Goal: Task Accomplishment & Management: Use online tool/utility

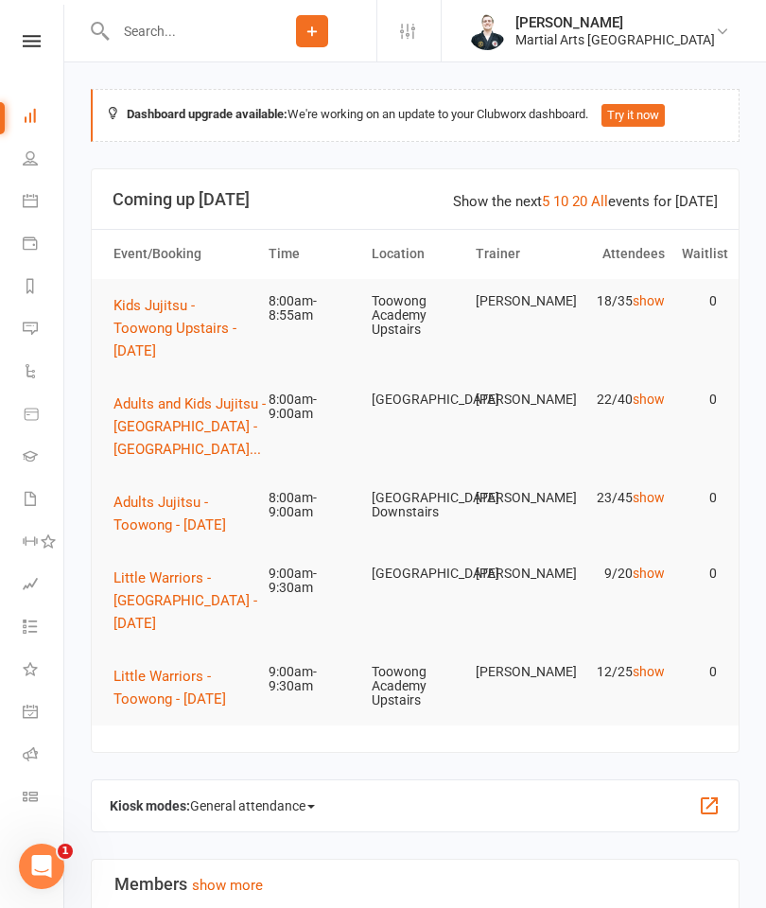
click at [190, 503] on span "Adults Jujitsu - Toowong - [DATE]" at bounding box center [169, 514] width 113 height 40
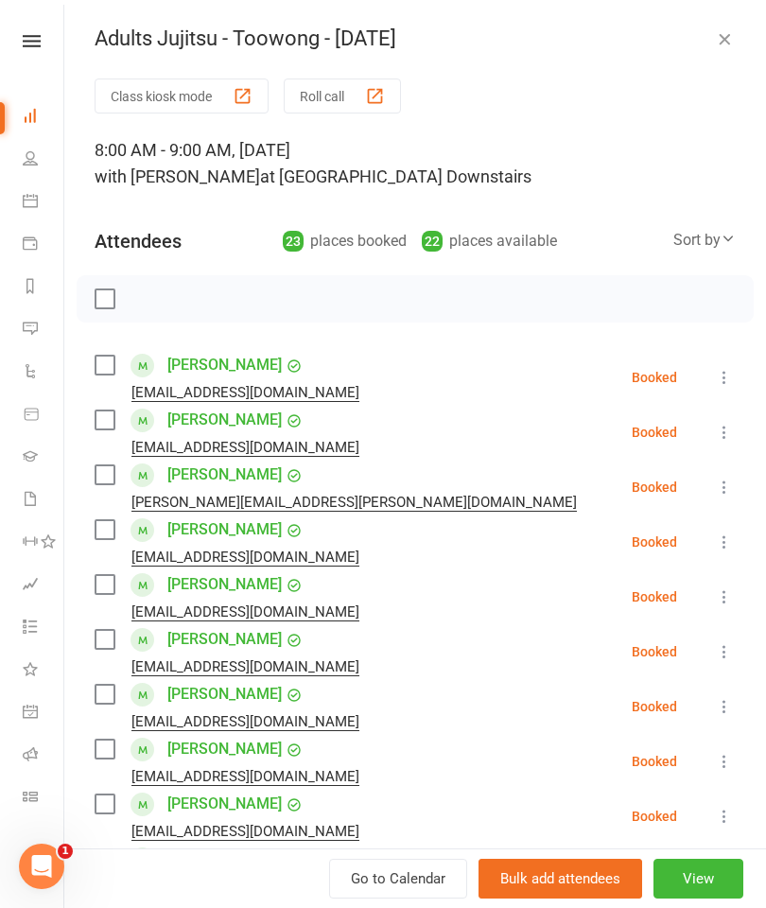
click at [375, 98] on div "button" at bounding box center [375, 96] width 20 height 20
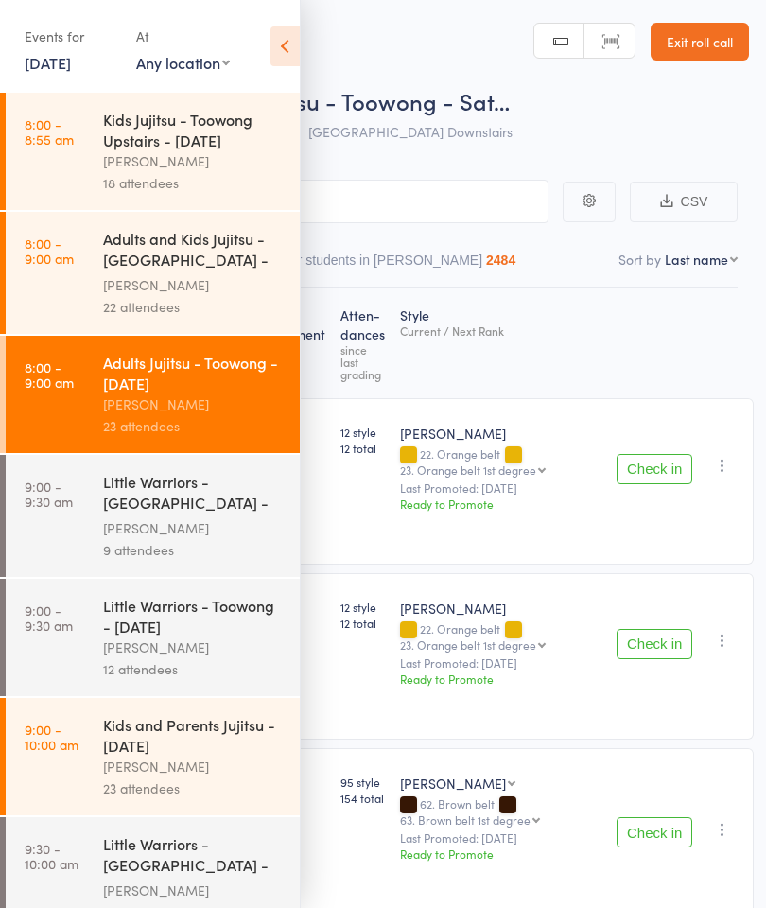
click at [316, 14] on header "Roll Call for Adults Jujitsu - Toowong - Sat… [DATE] 08:00 [PERSON_NAME] Toowon…" at bounding box center [383, 75] width 766 height 151
click at [273, 26] on icon at bounding box center [285, 46] width 29 height 40
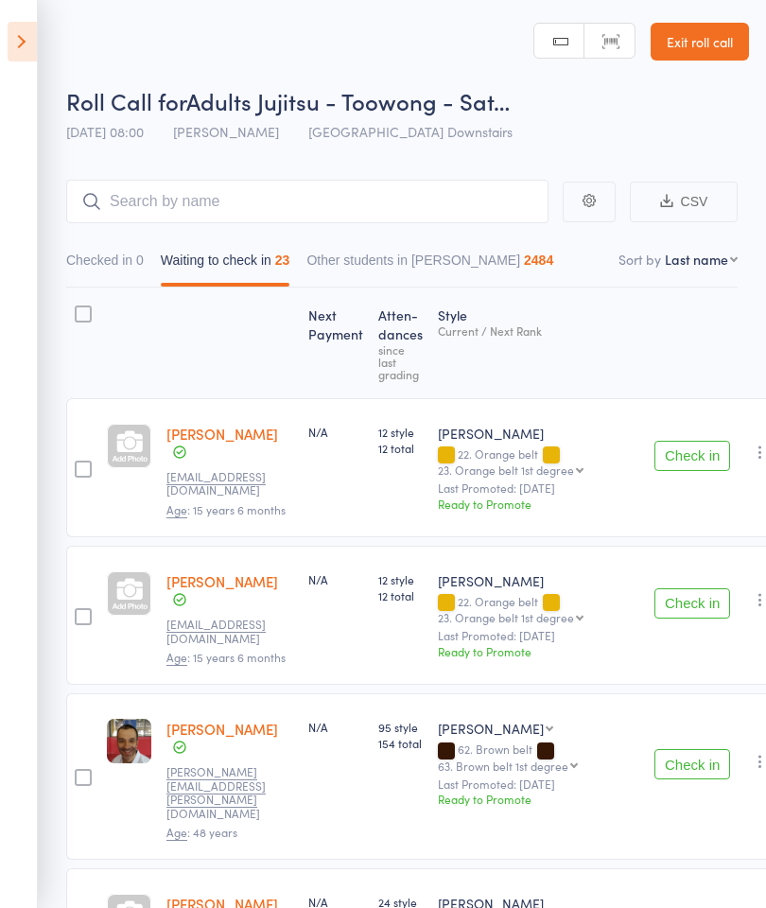
click at [708, 263] on select "First name Last name Birthday [DATE]? Behind on payments? Check in time Next pa…" at bounding box center [701, 259] width 73 height 19
select select "10"
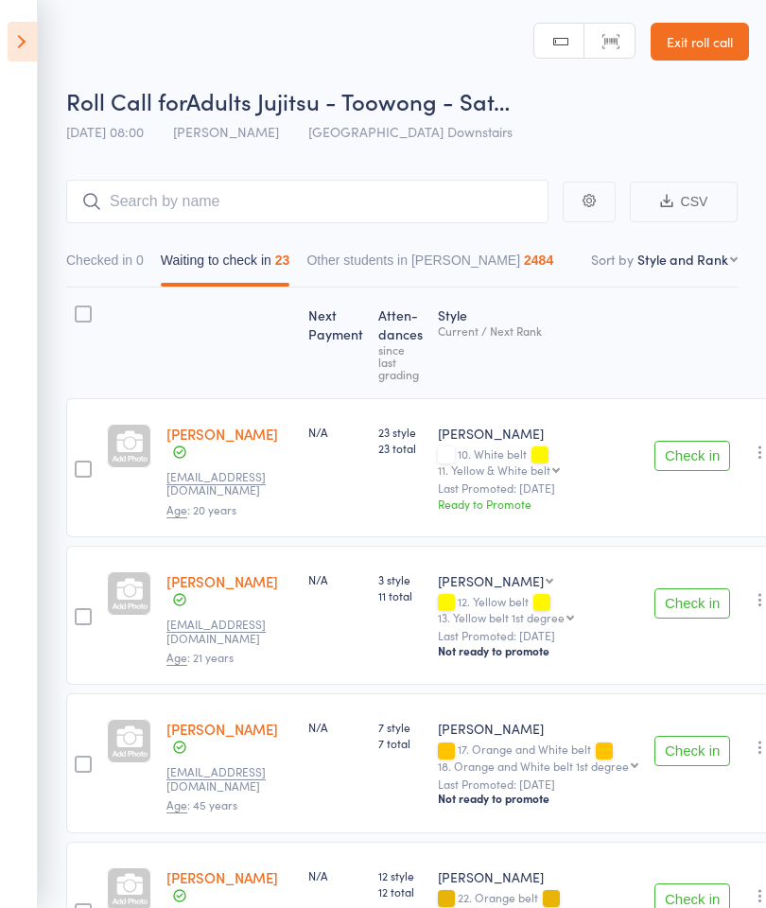
click at [683, 449] on button "Check in" at bounding box center [693, 456] width 76 height 30
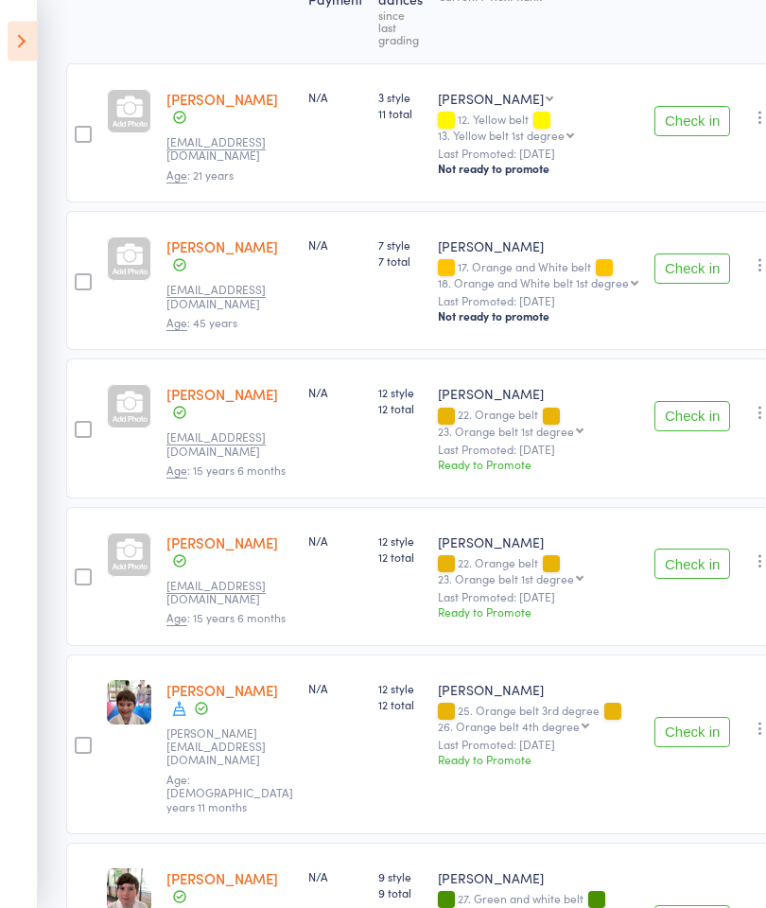
click at [688, 402] on button "Check in" at bounding box center [693, 417] width 76 height 30
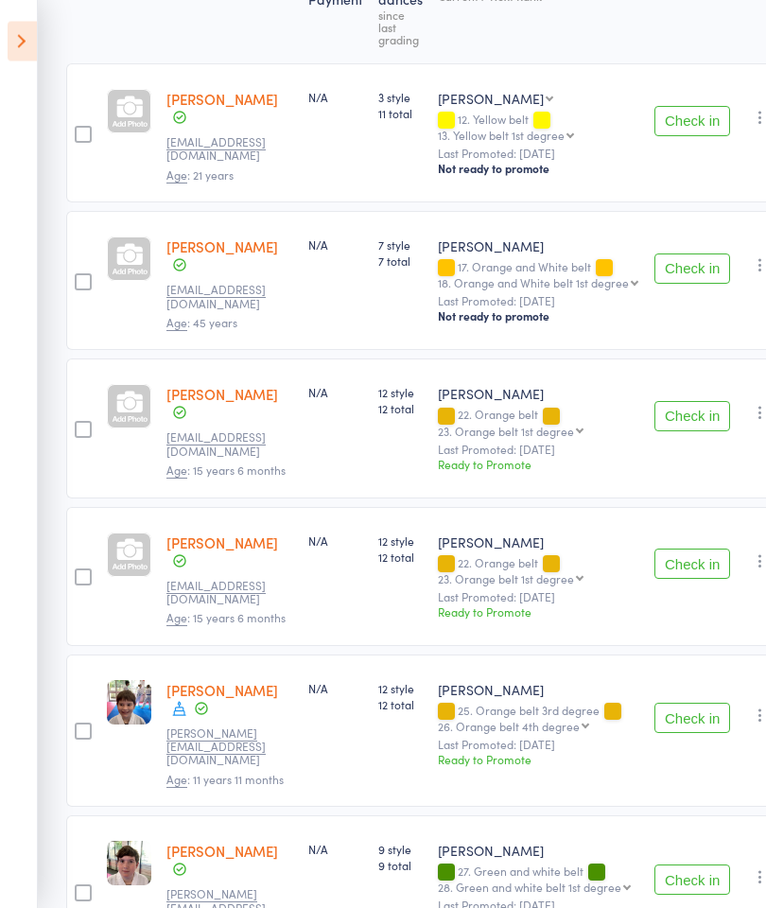
scroll to position [335, 0]
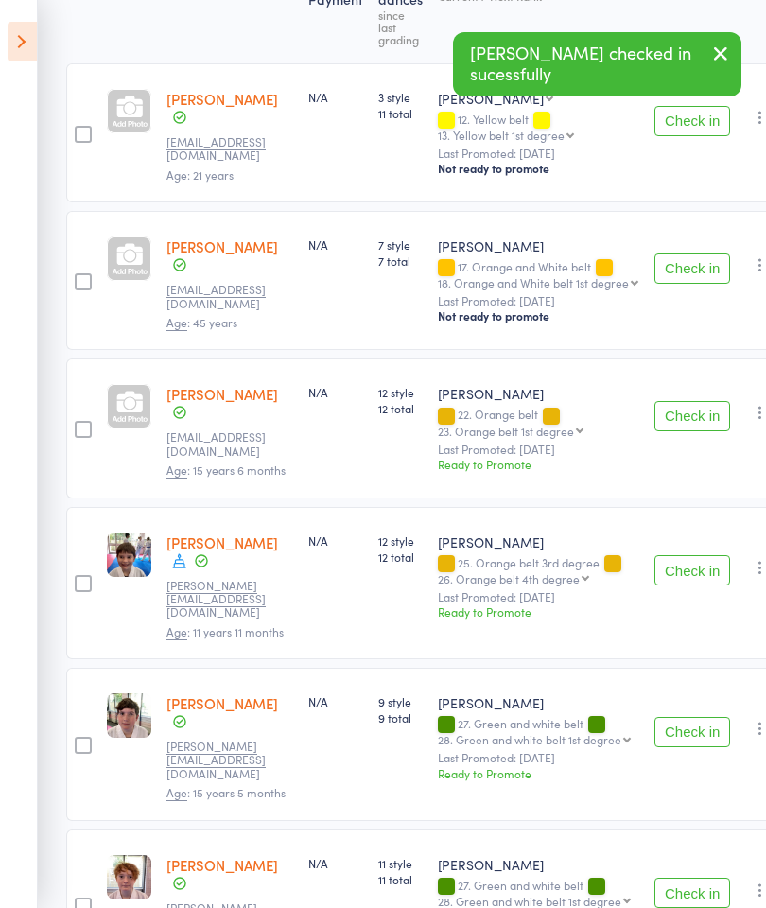
click at [689, 402] on button "Check in" at bounding box center [693, 416] width 76 height 30
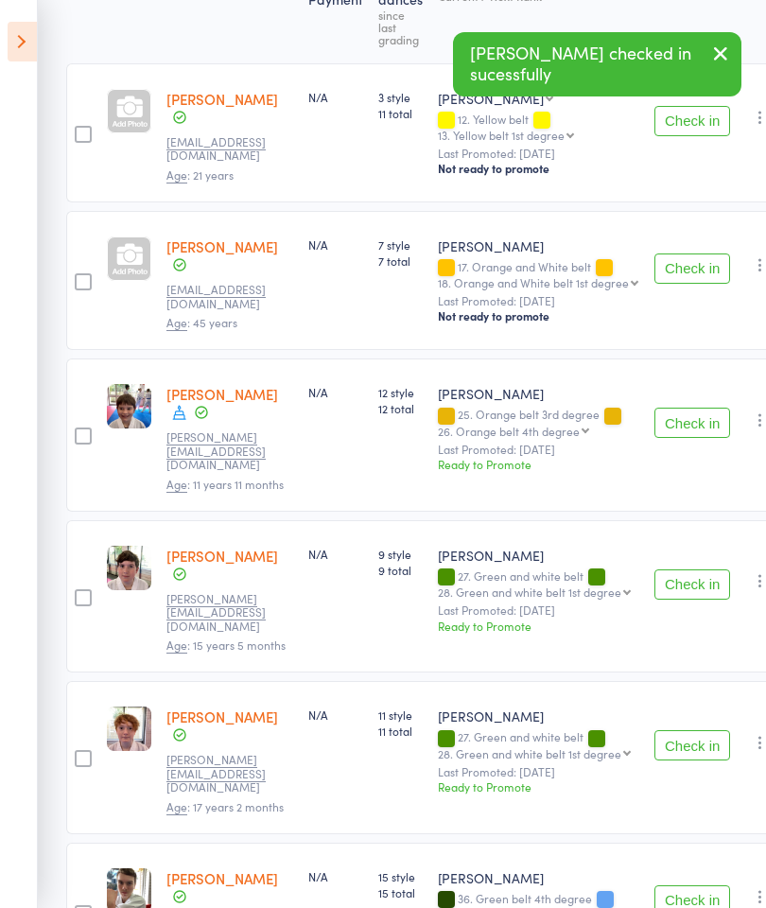
click at [688, 408] on button "Check in" at bounding box center [693, 423] width 76 height 30
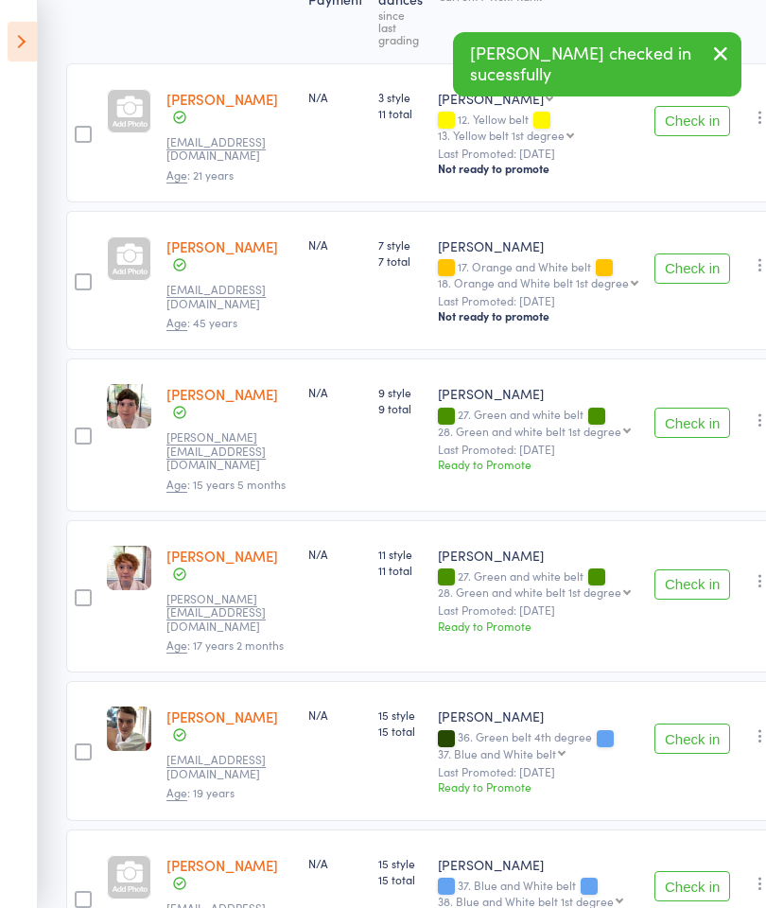
click at [691, 408] on button "Check in" at bounding box center [693, 423] width 76 height 30
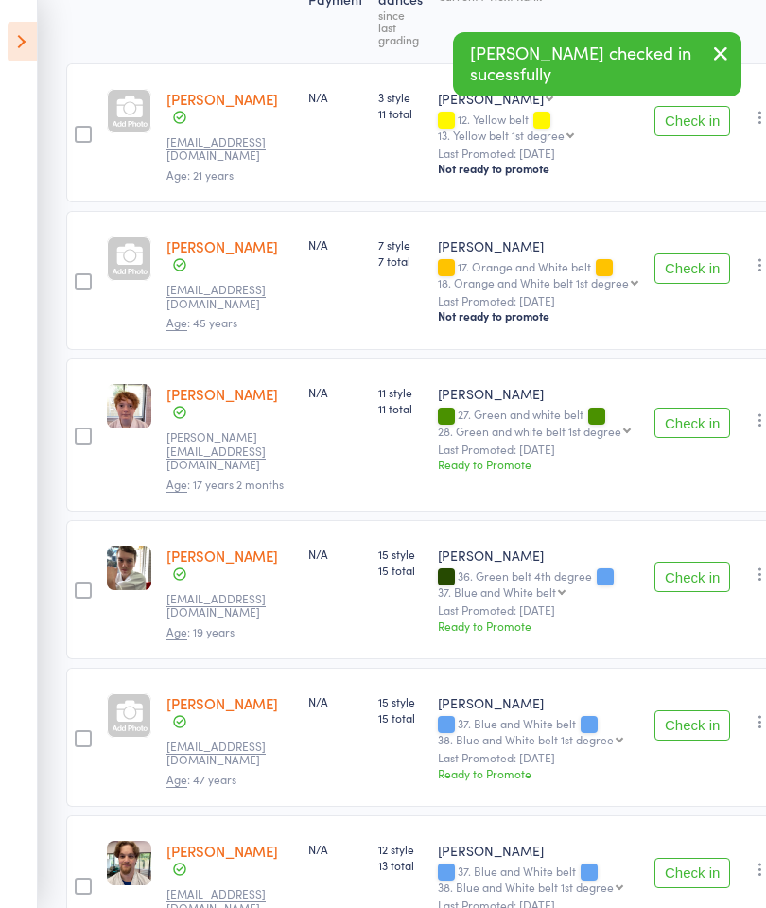
click at [692, 408] on button "Check in" at bounding box center [693, 423] width 76 height 30
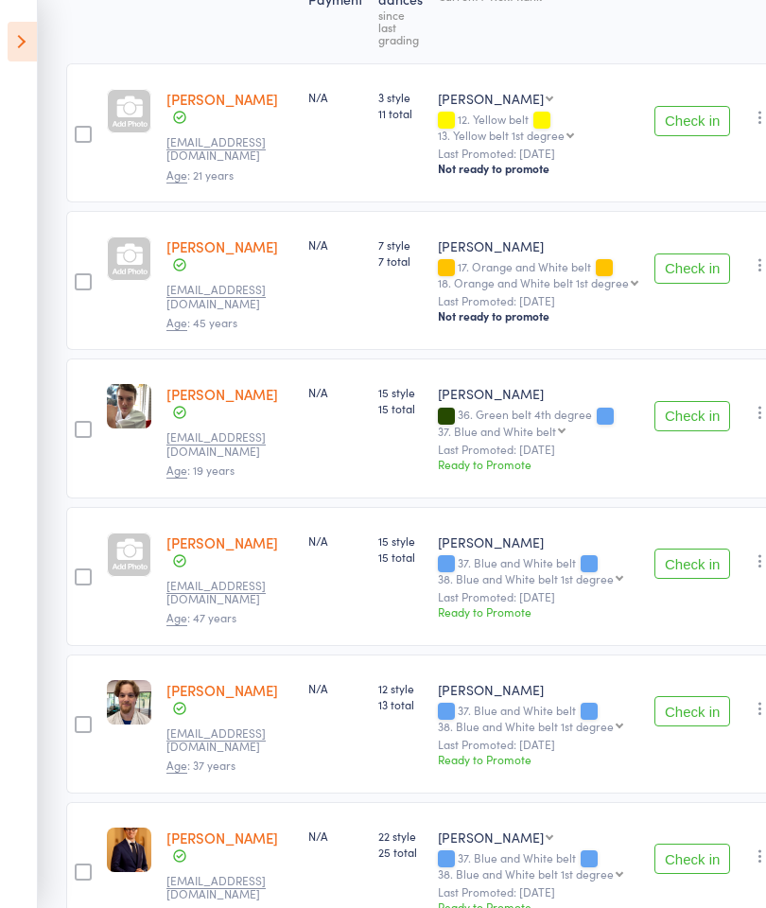
click at [682, 408] on button "Check in" at bounding box center [693, 416] width 76 height 30
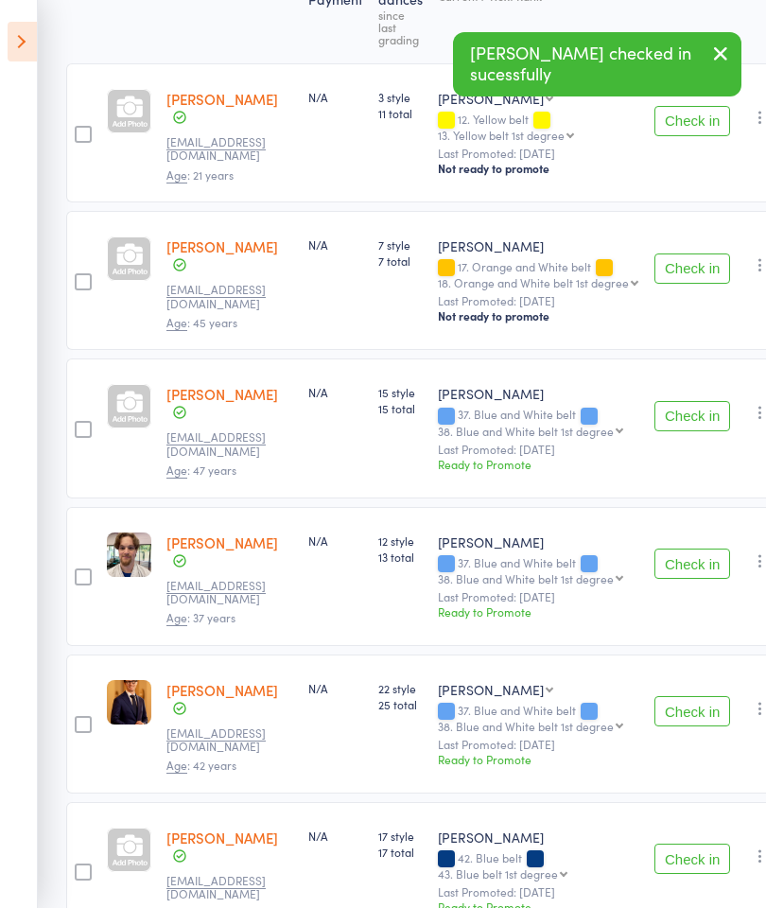
click at [688, 401] on button "Check in" at bounding box center [693, 416] width 76 height 30
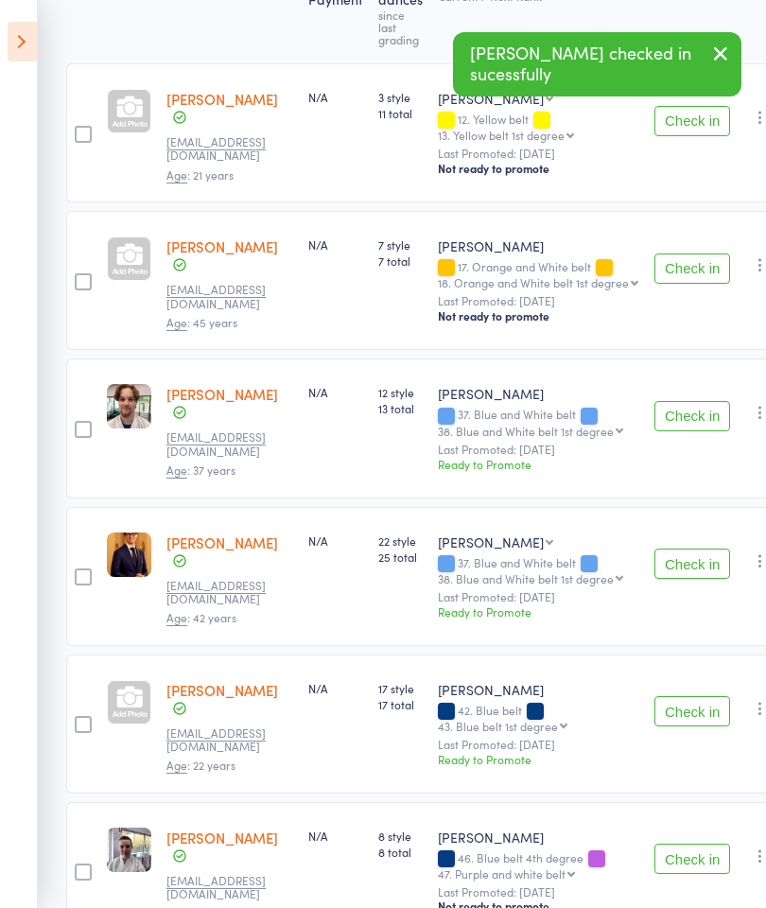
click at [697, 401] on button "Check in" at bounding box center [693, 416] width 76 height 30
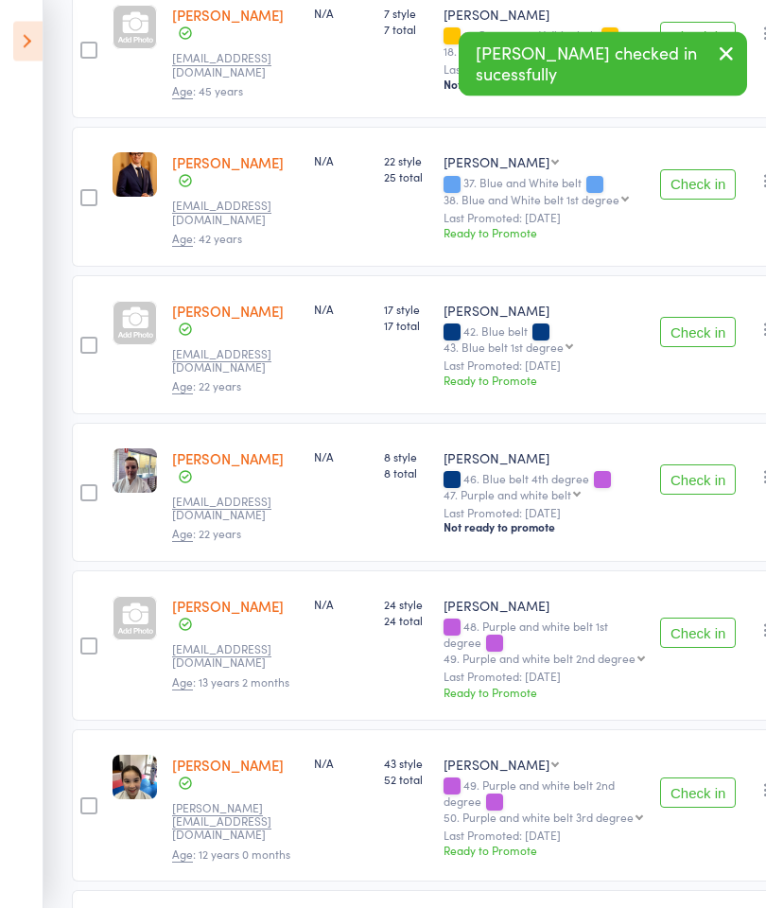
scroll to position [569, 0]
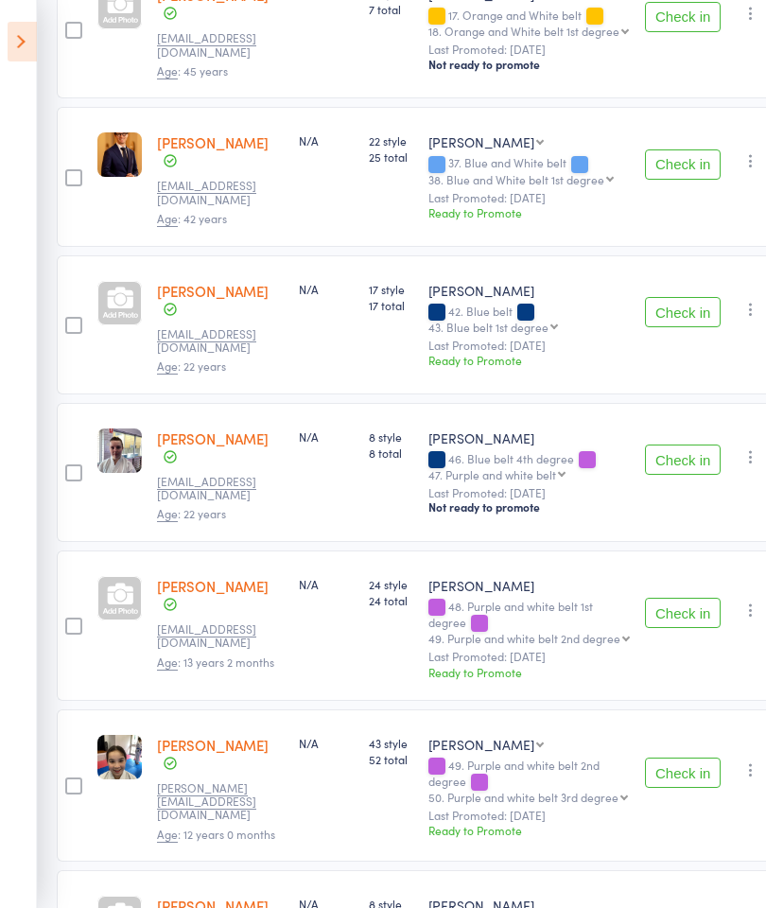
click at [688, 598] on button "Check in" at bounding box center [684, 613] width 76 height 30
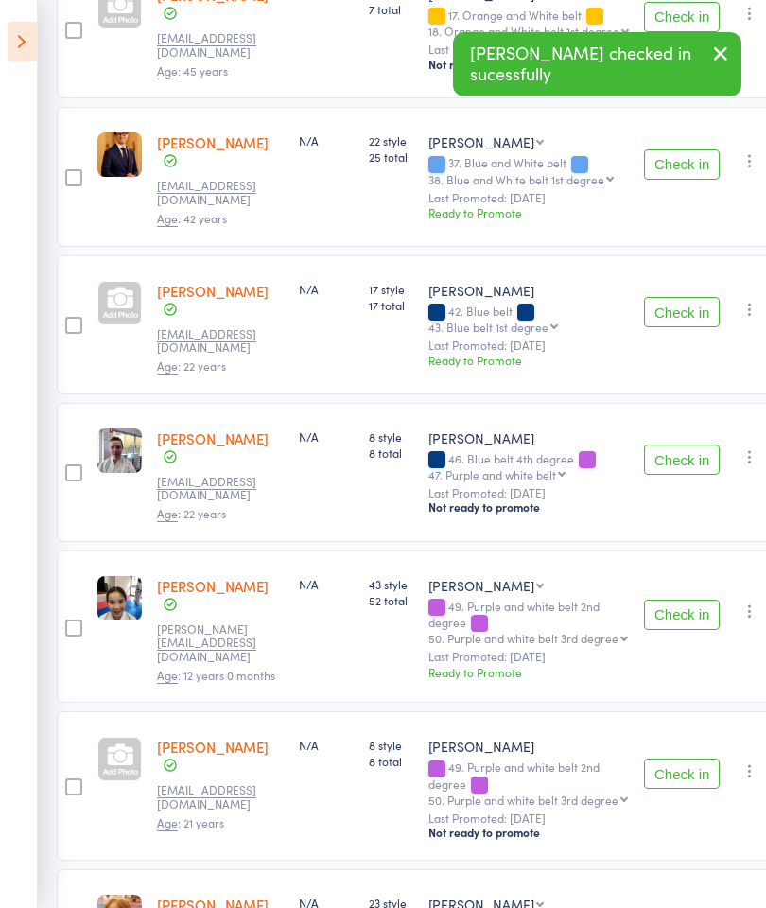
click at [674, 600] on button "Check in" at bounding box center [682, 615] width 76 height 30
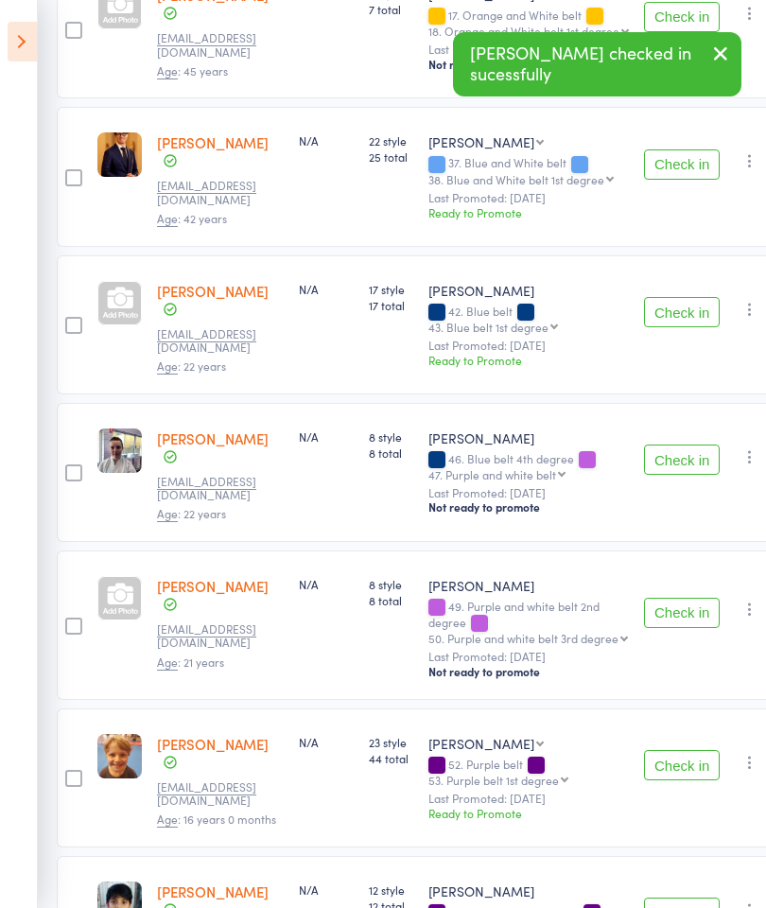
click at [669, 598] on button "Check in" at bounding box center [682, 613] width 76 height 30
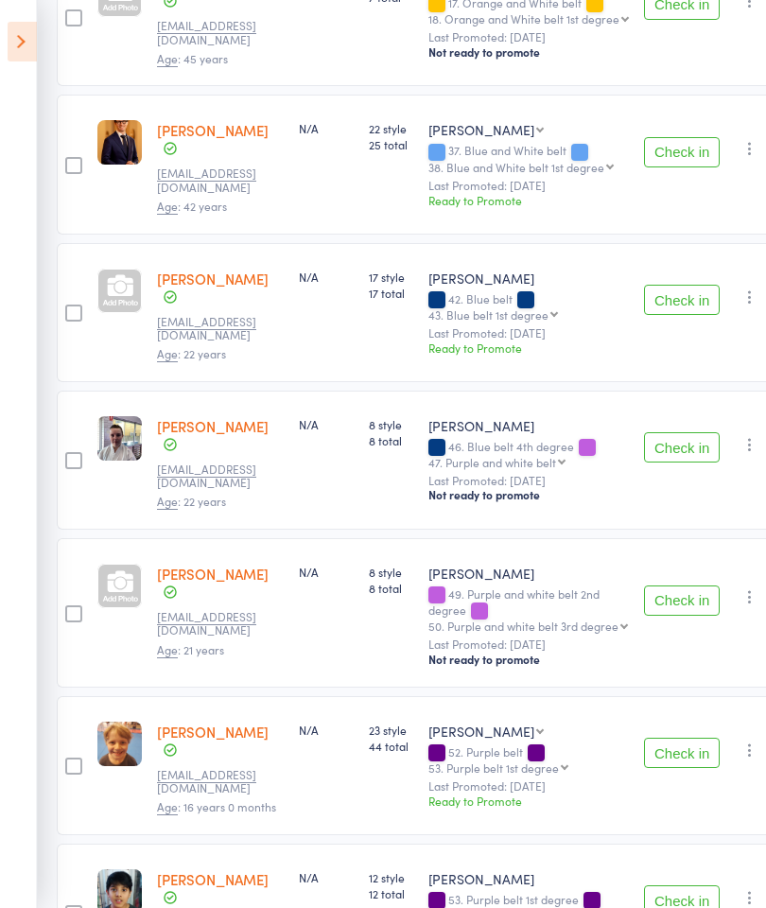
scroll to position [642, 9]
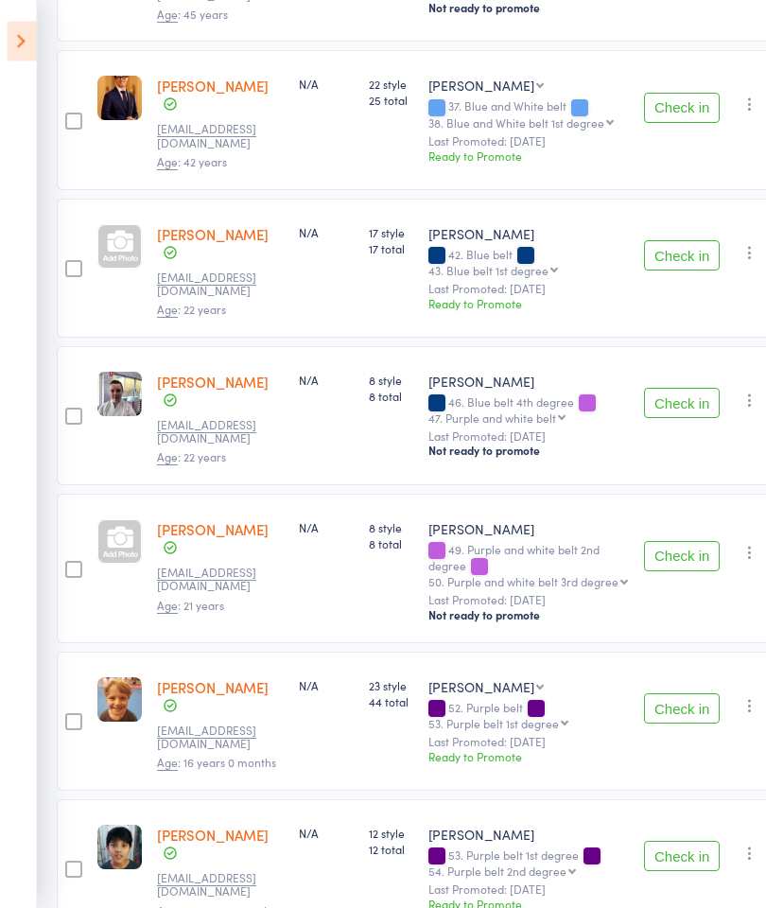
click at [678, 542] on button "Check in" at bounding box center [683, 557] width 76 height 30
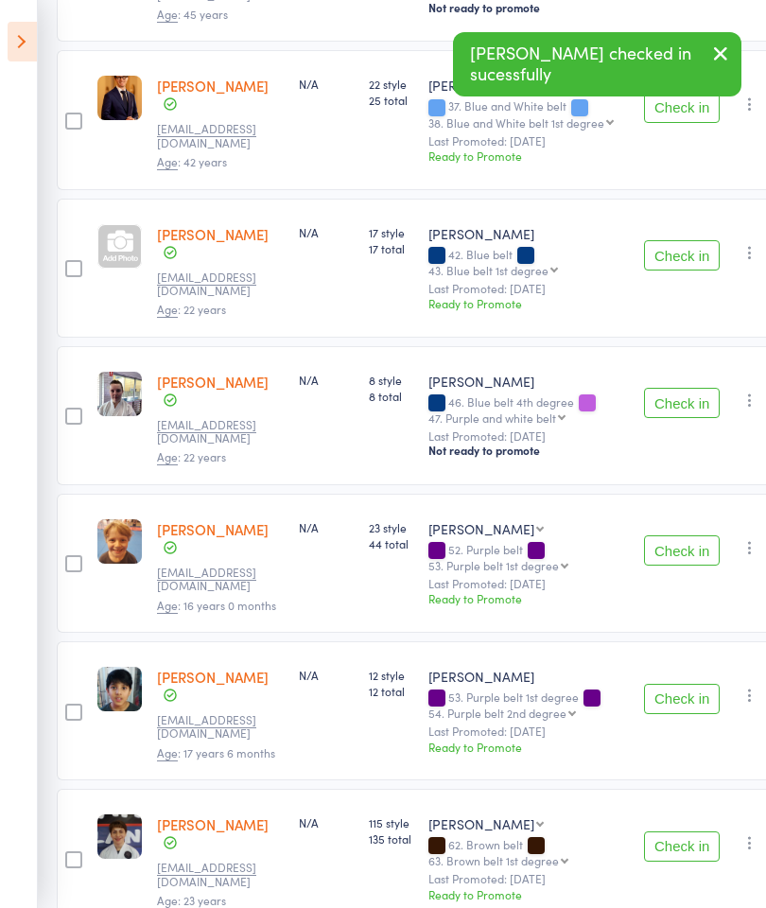
click at [683, 535] on button "Check in" at bounding box center [682, 550] width 76 height 30
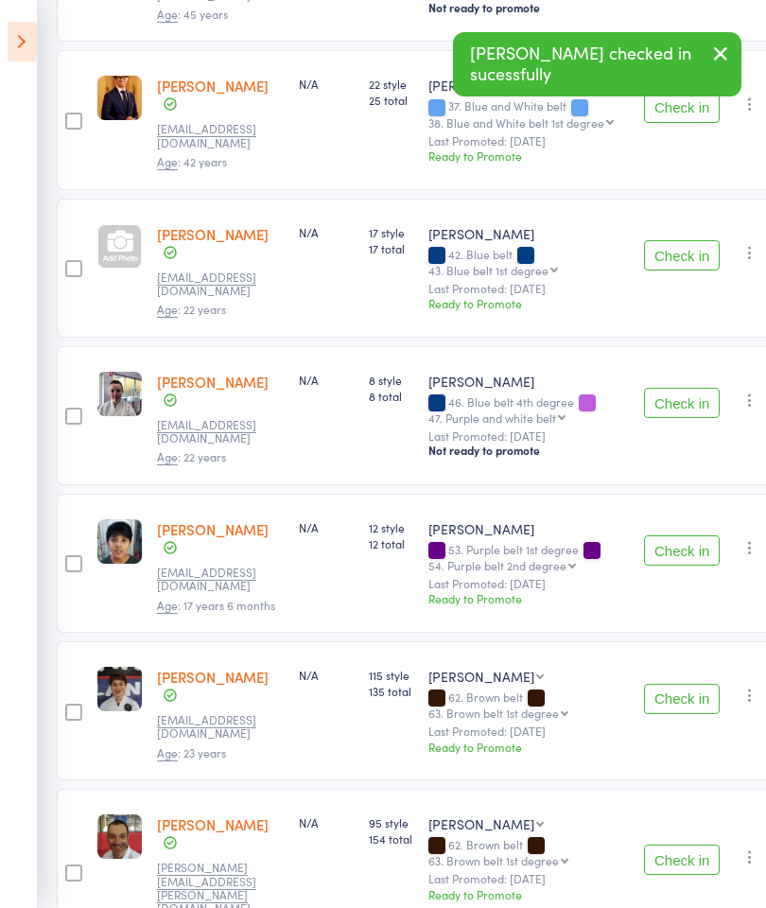
click at [679, 535] on button "Check in" at bounding box center [682, 550] width 76 height 30
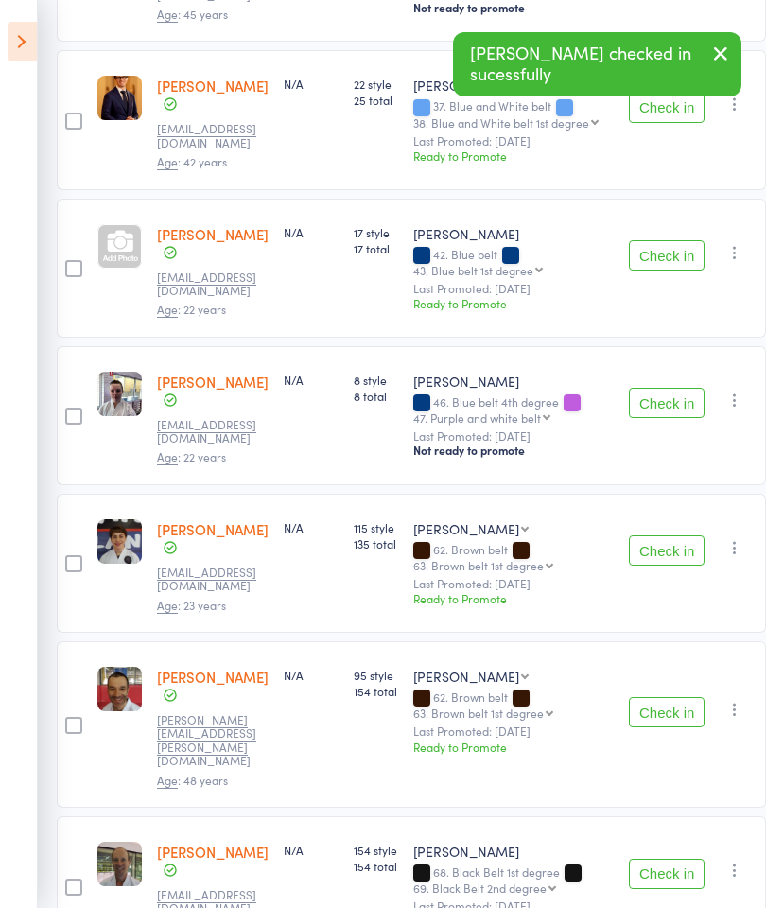
click at [675, 697] on button "Check in" at bounding box center [667, 712] width 76 height 30
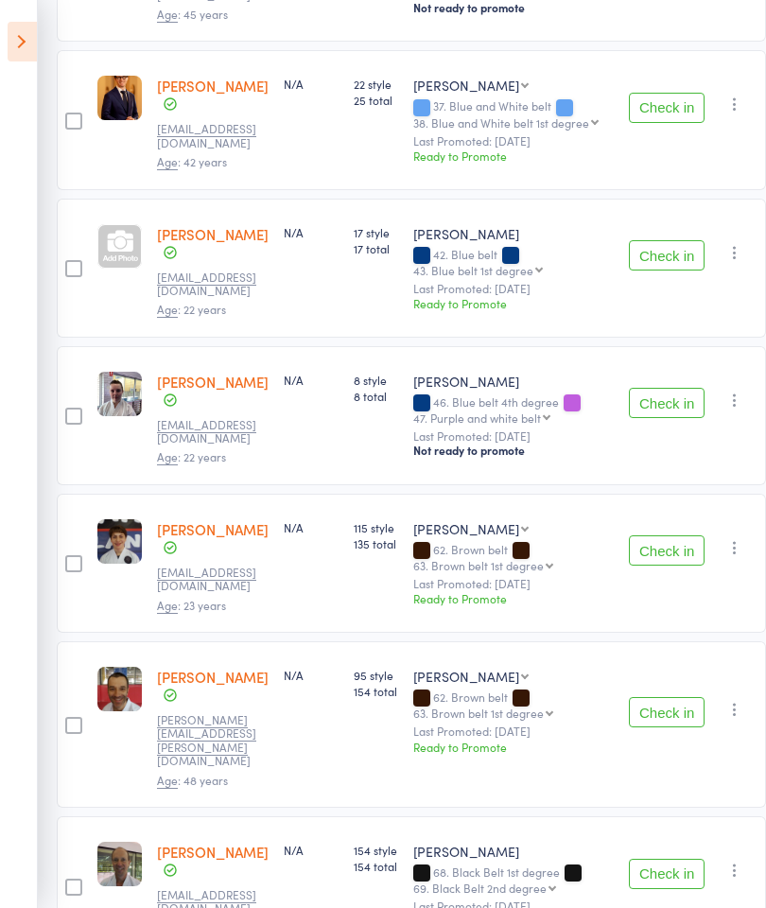
scroll to position [630, 9]
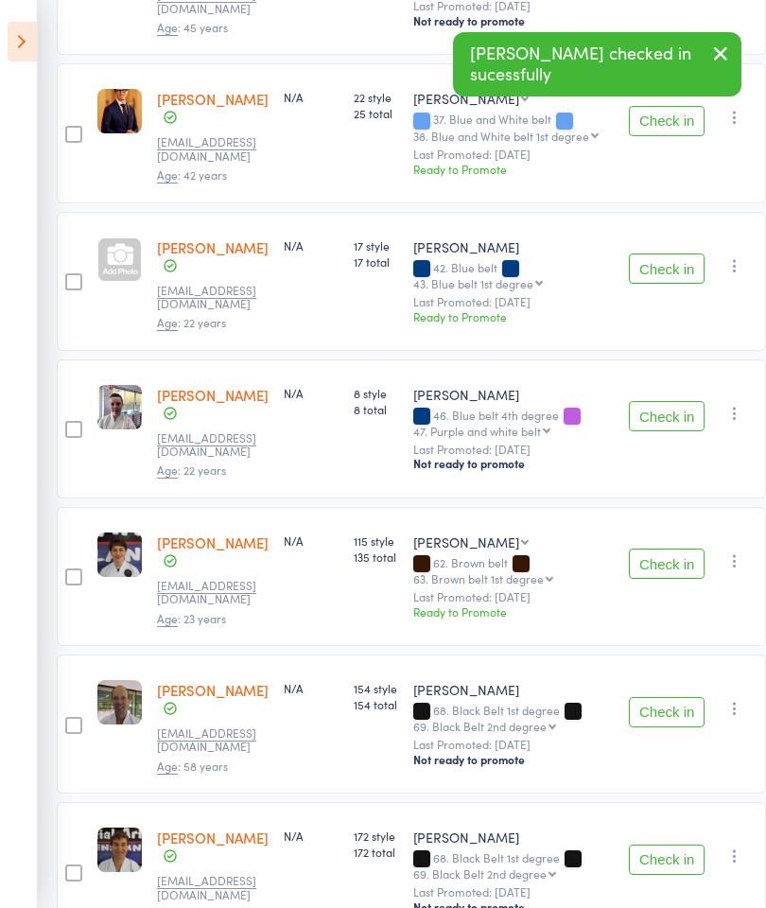
click at [673, 845] on button "Check in" at bounding box center [667, 860] width 76 height 30
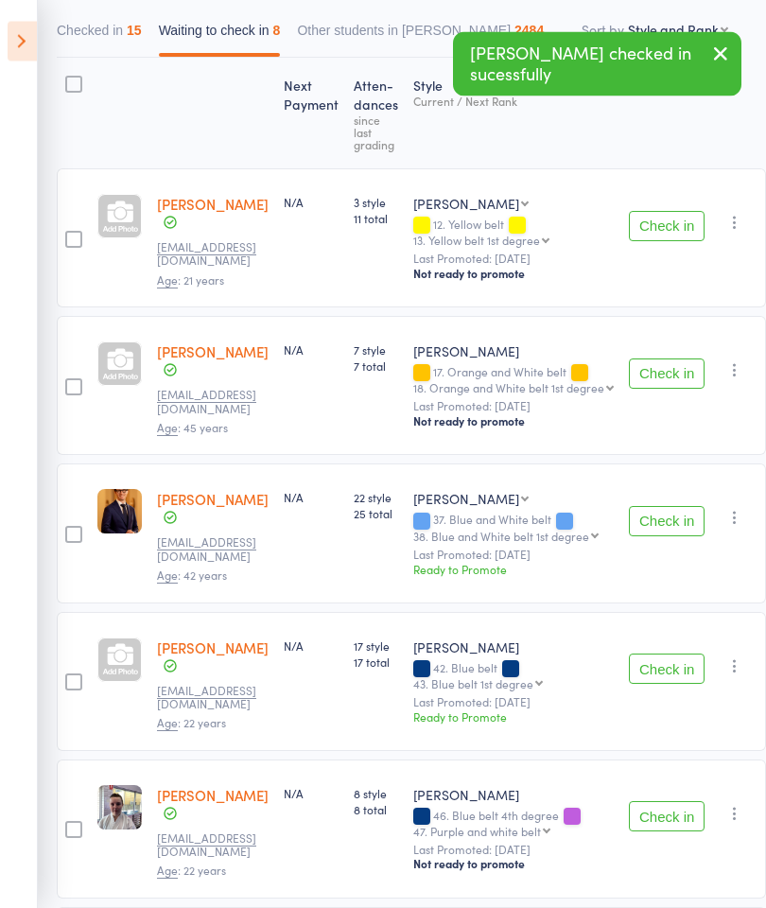
scroll to position [0, 9]
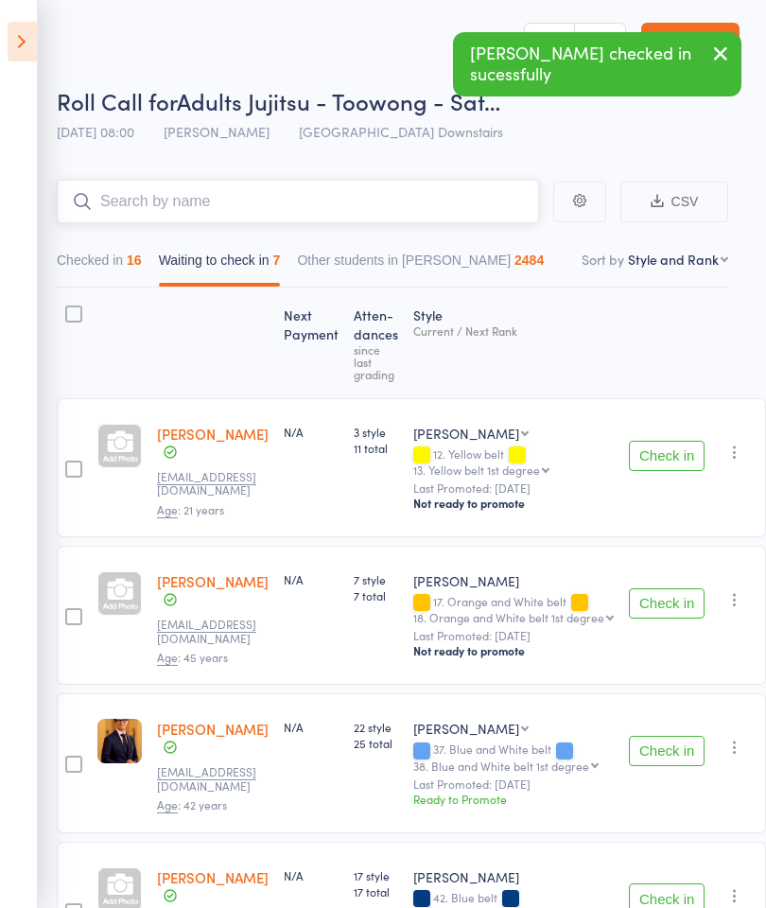
click at [445, 200] on input "search" at bounding box center [298, 202] width 482 height 44
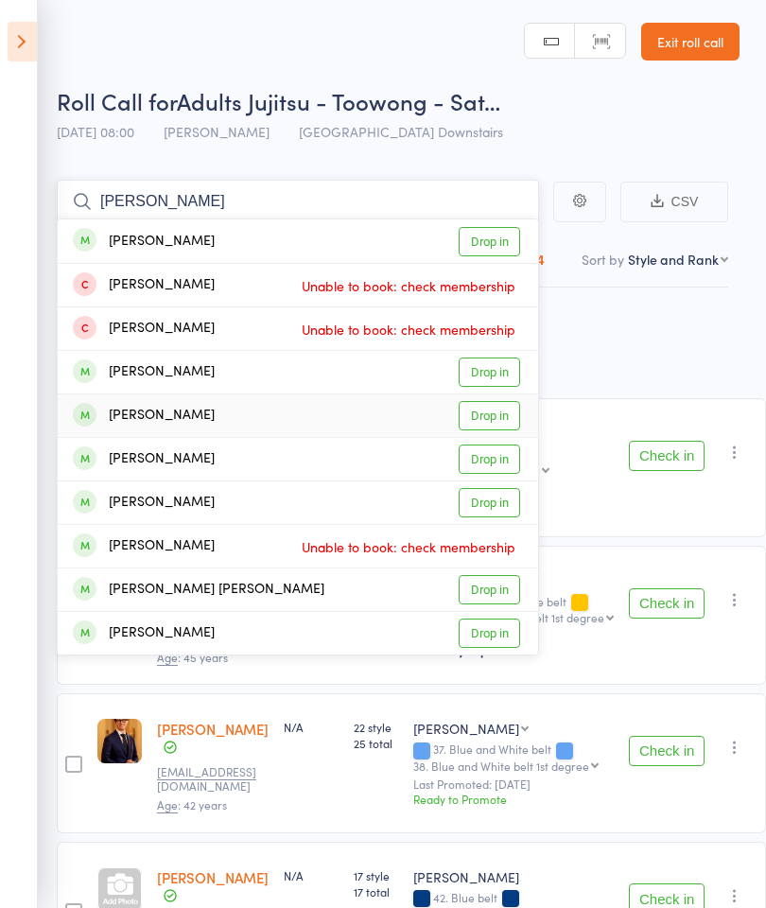
type input "[PERSON_NAME]"
click at [511, 414] on link "Drop in" at bounding box center [489, 415] width 61 height 29
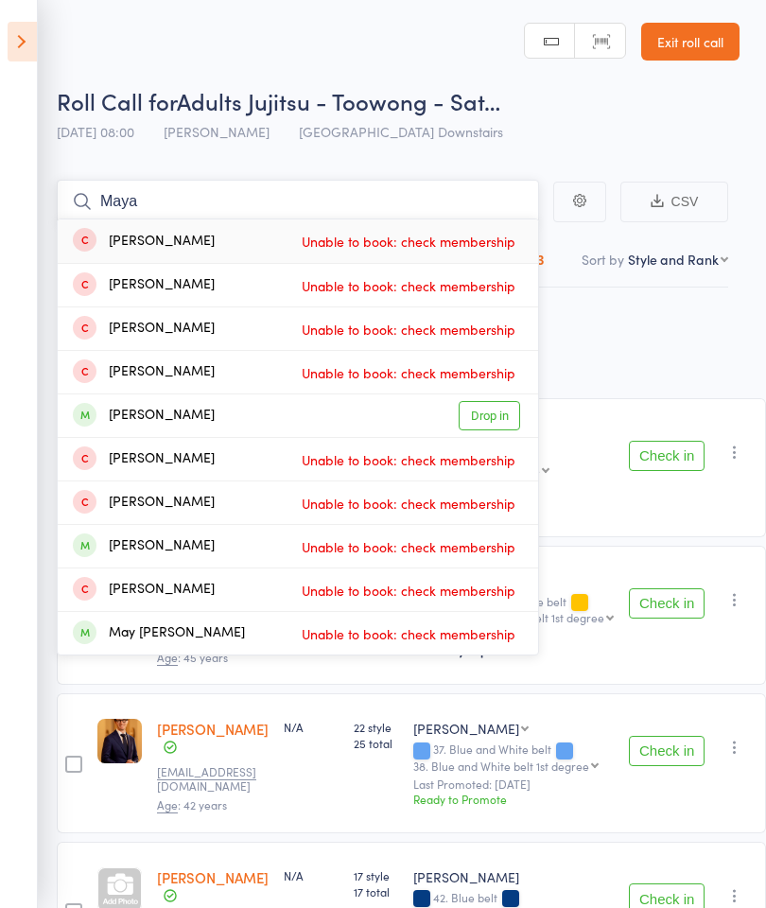
type input "Maya"
click at [509, 410] on link "Drop in" at bounding box center [489, 415] width 61 height 29
